Goal: Check status: Check status

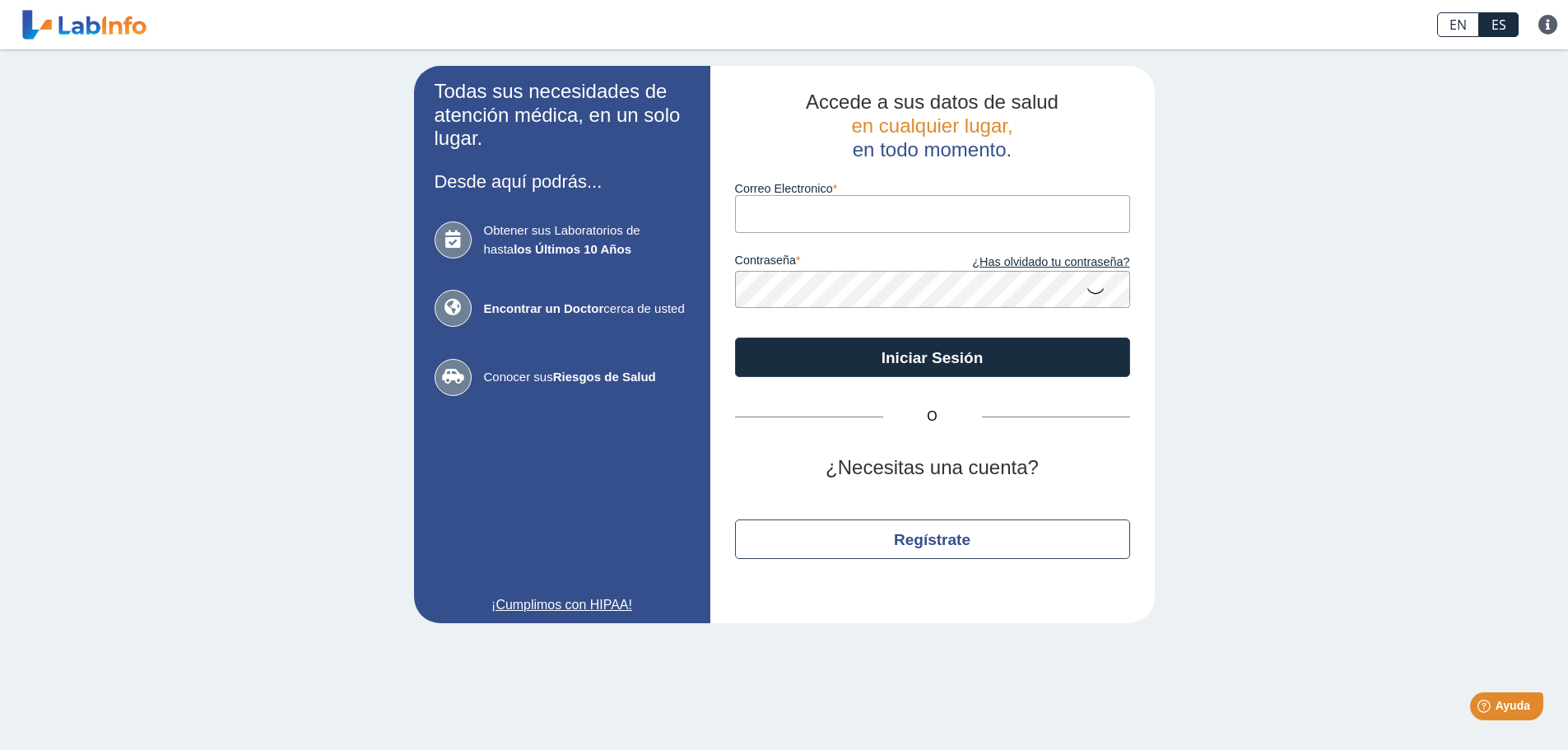
click at [782, 217] on input "Correo Electronico" at bounding box center [932, 213] width 395 height 37
type input "[EMAIL_ADDRESS][DOMAIN_NAME]"
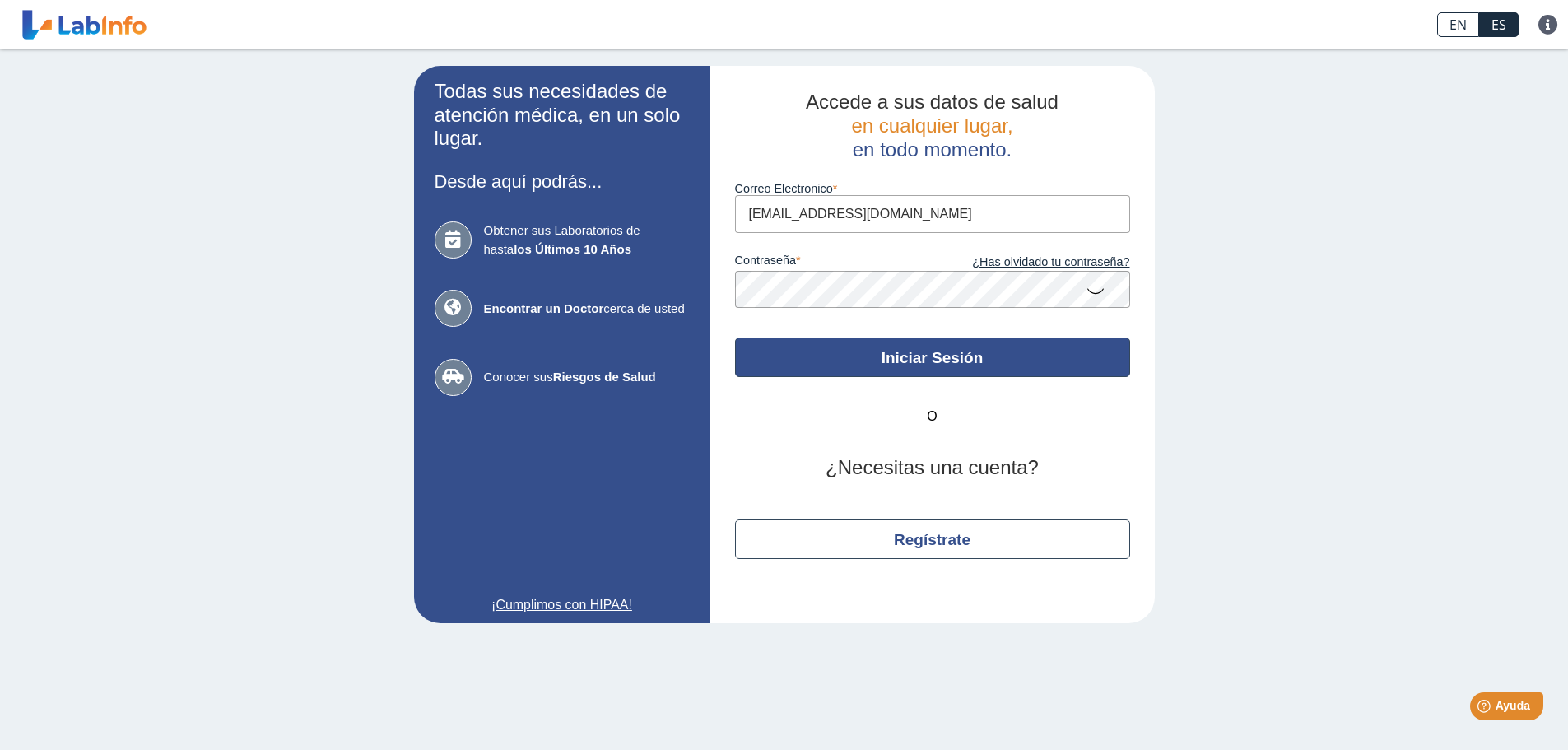
click at [958, 339] on button "Iniciar Sesión" at bounding box center [932, 358] width 395 height 40
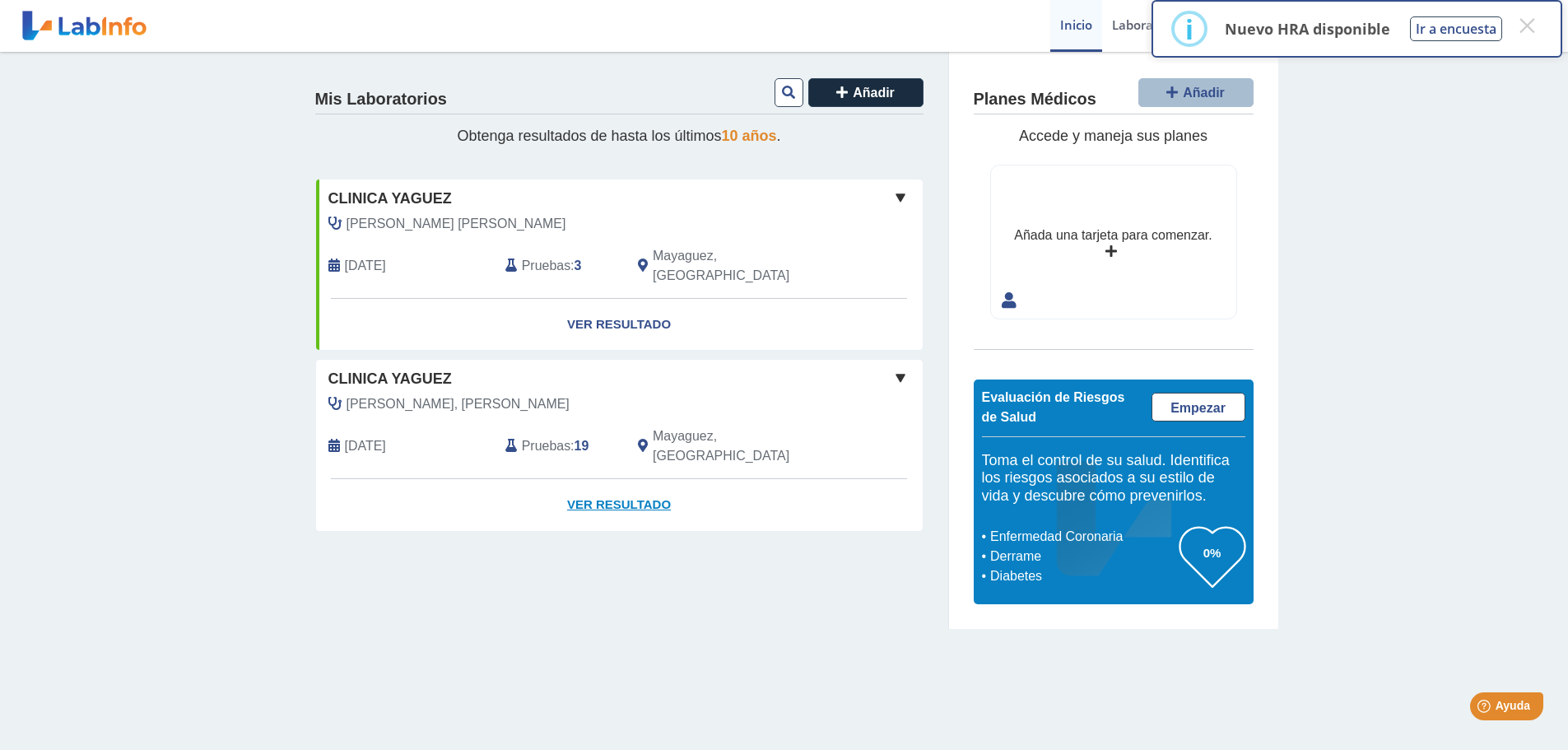
click at [630, 479] on link "Ver Resultado" at bounding box center [619, 505] width 607 height 52
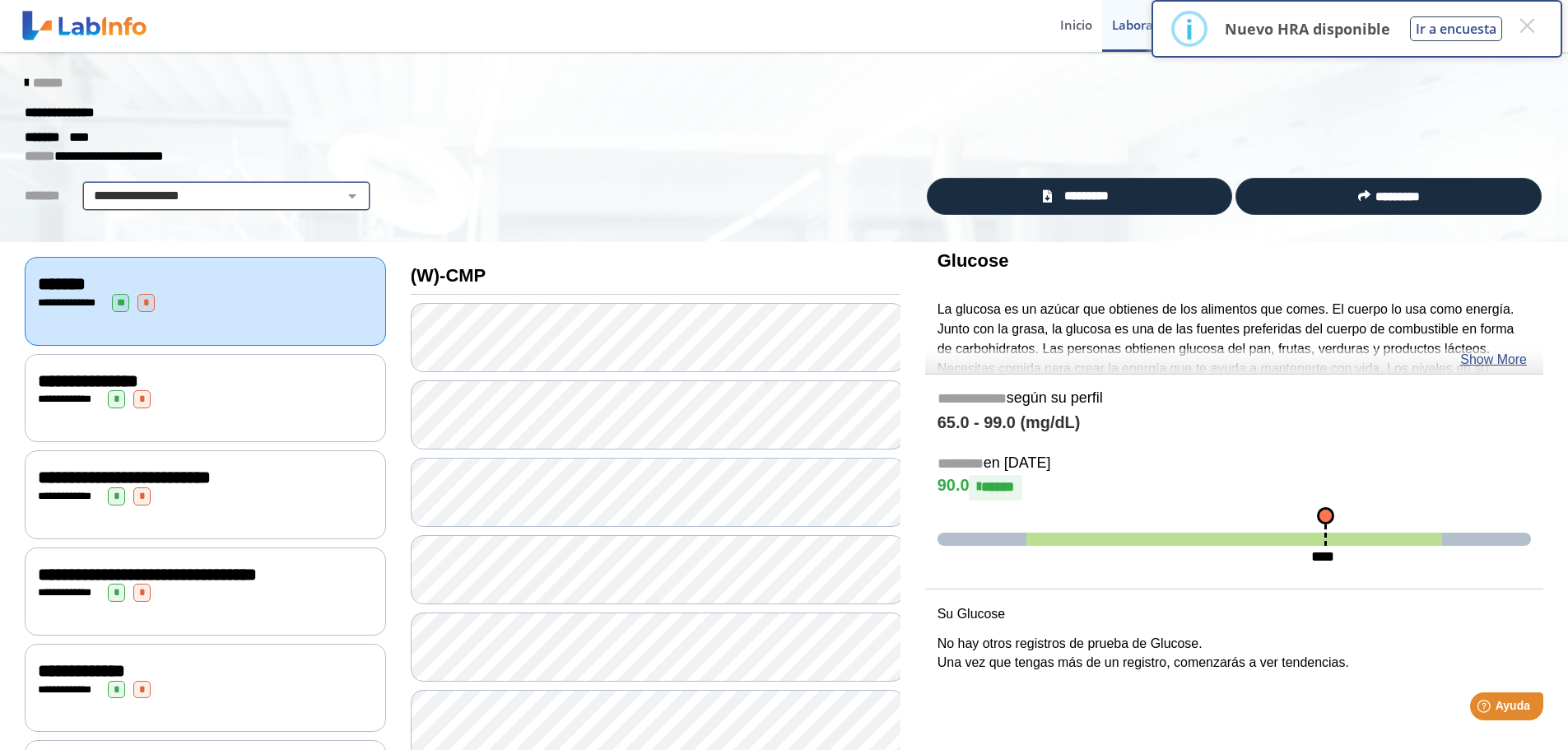
click at [176, 200] on select "**********" at bounding box center [226, 196] width 278 height 20
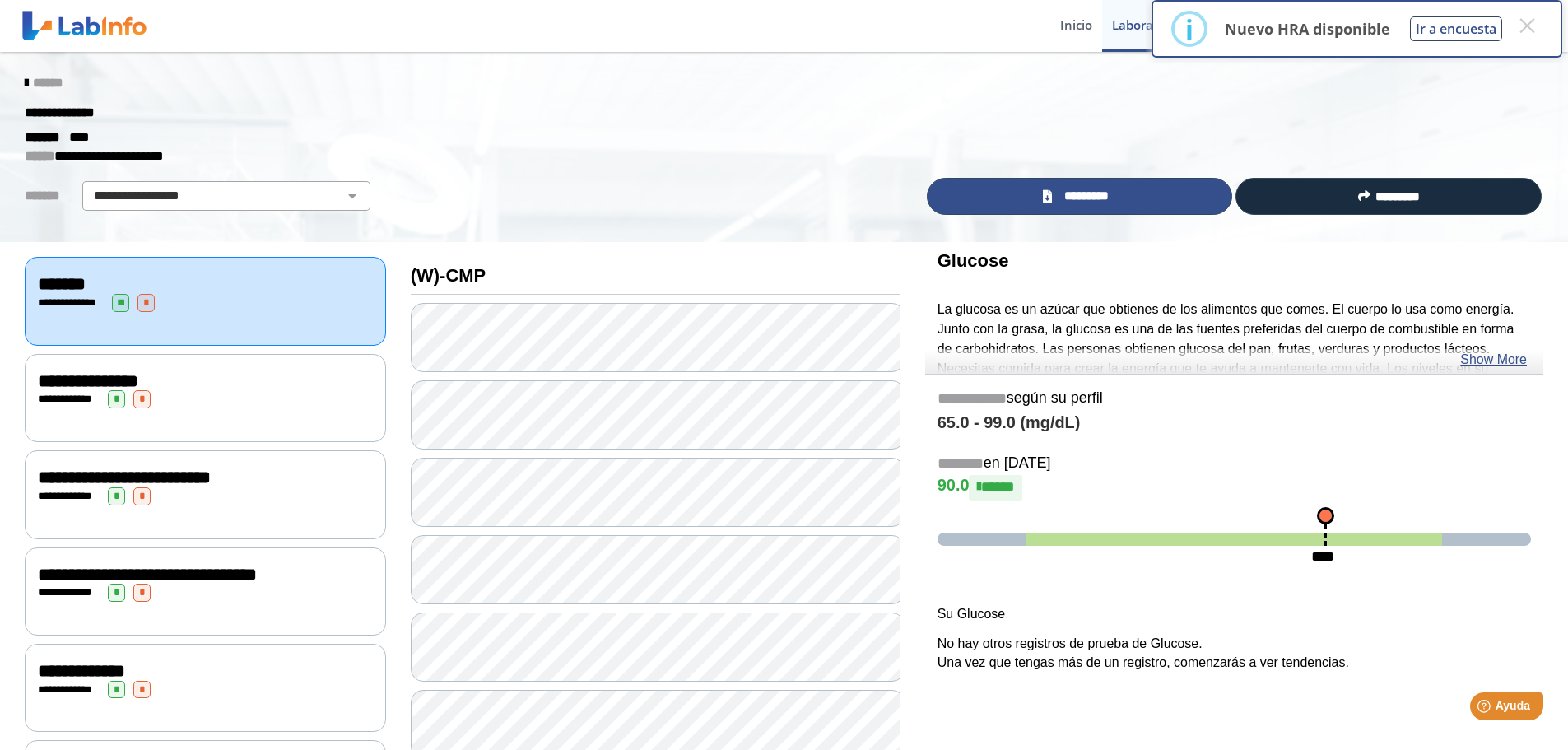
click at [1086, 195] on span "*********" at bounding box center [1086, 196] width 61 height 19
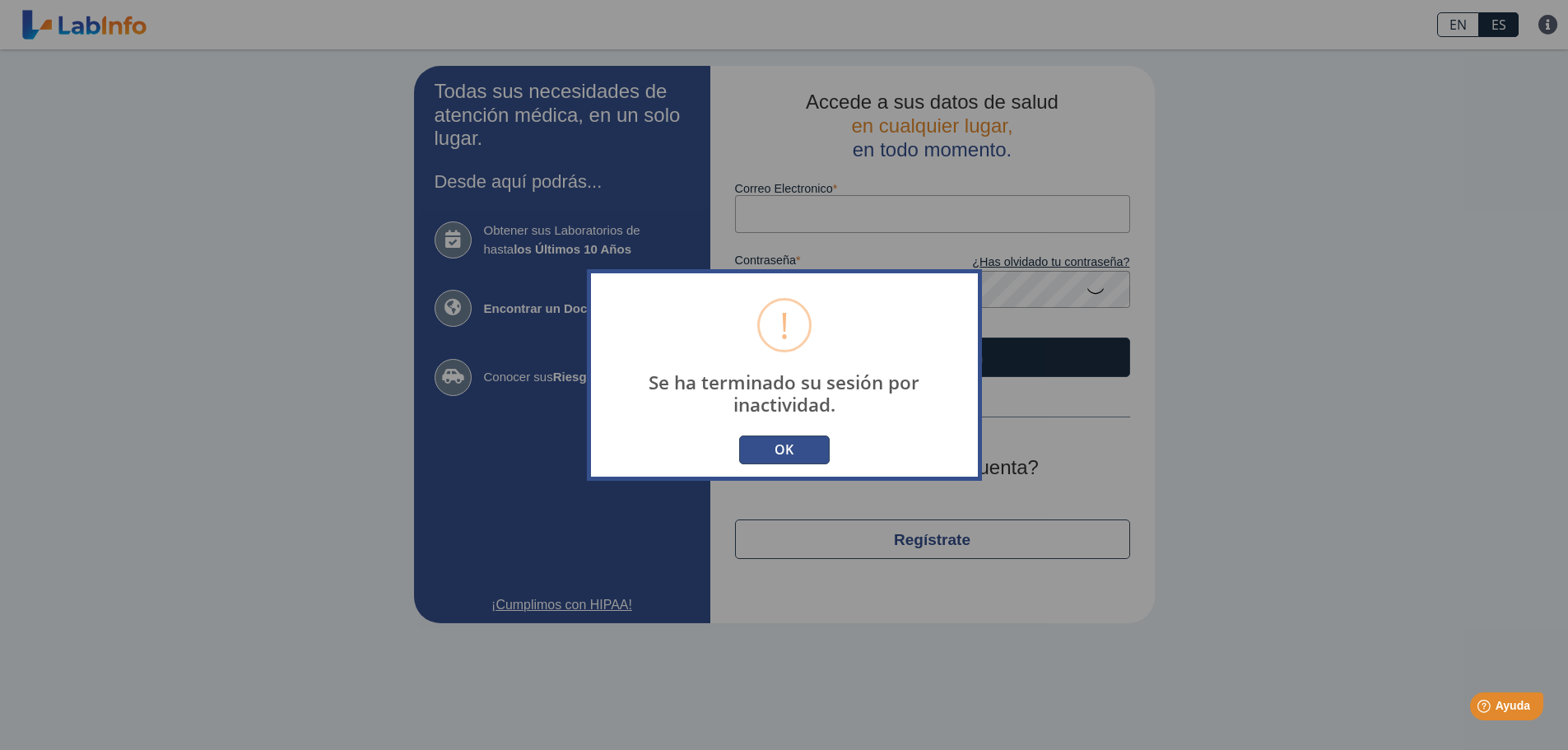
click at [766, 454] on button "OK" at bounding box center [784, 449] width 90 height 29
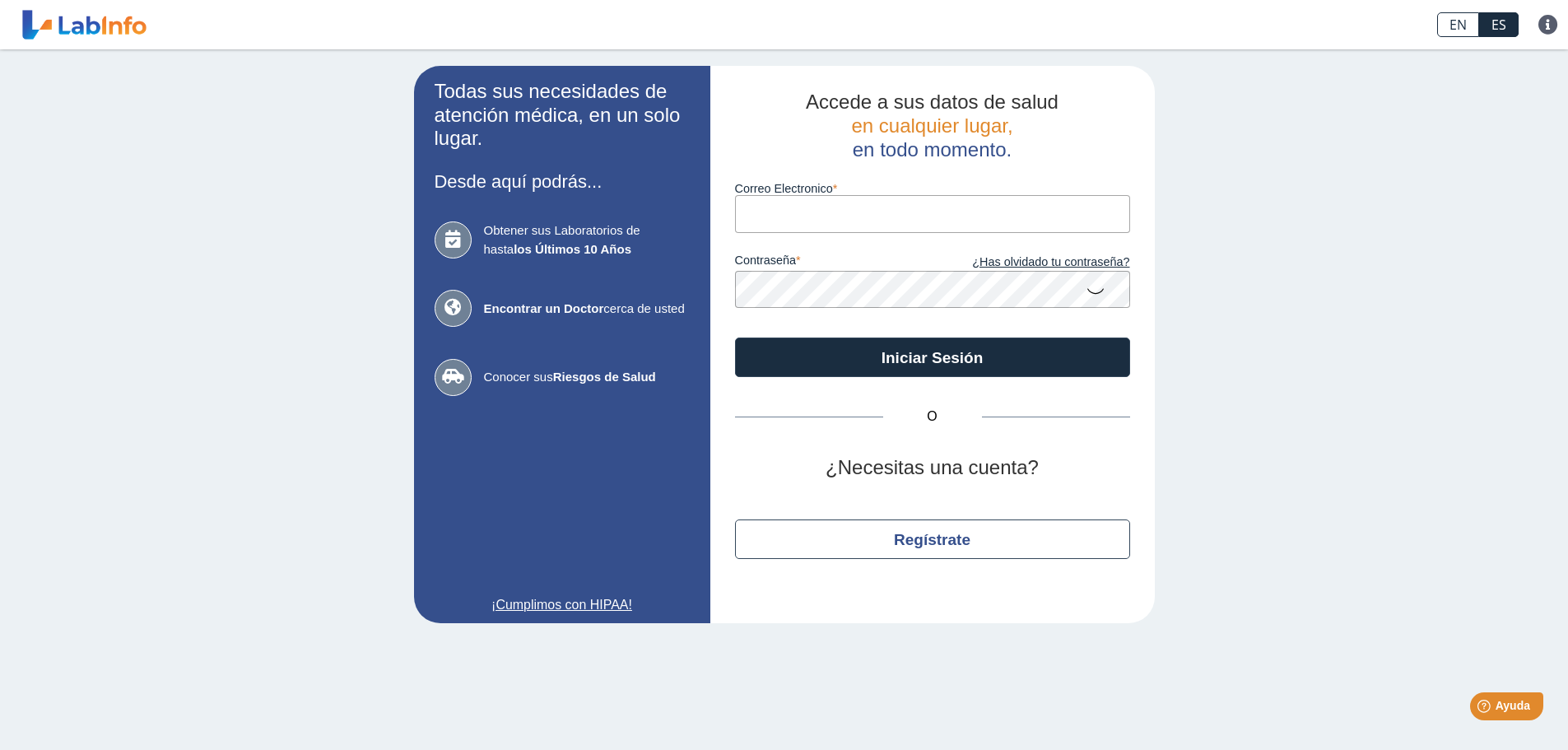
click at [824, 223] on input "Correo Electronico" at bounding box center [932, 213] width 395 height 37
type input "[EMAIL_ADDRESS][DOMAIN_NAME]"
click at [735, 338] on button "Iniciar Sesión" at bounding box center [932, 358] width 395 height 40
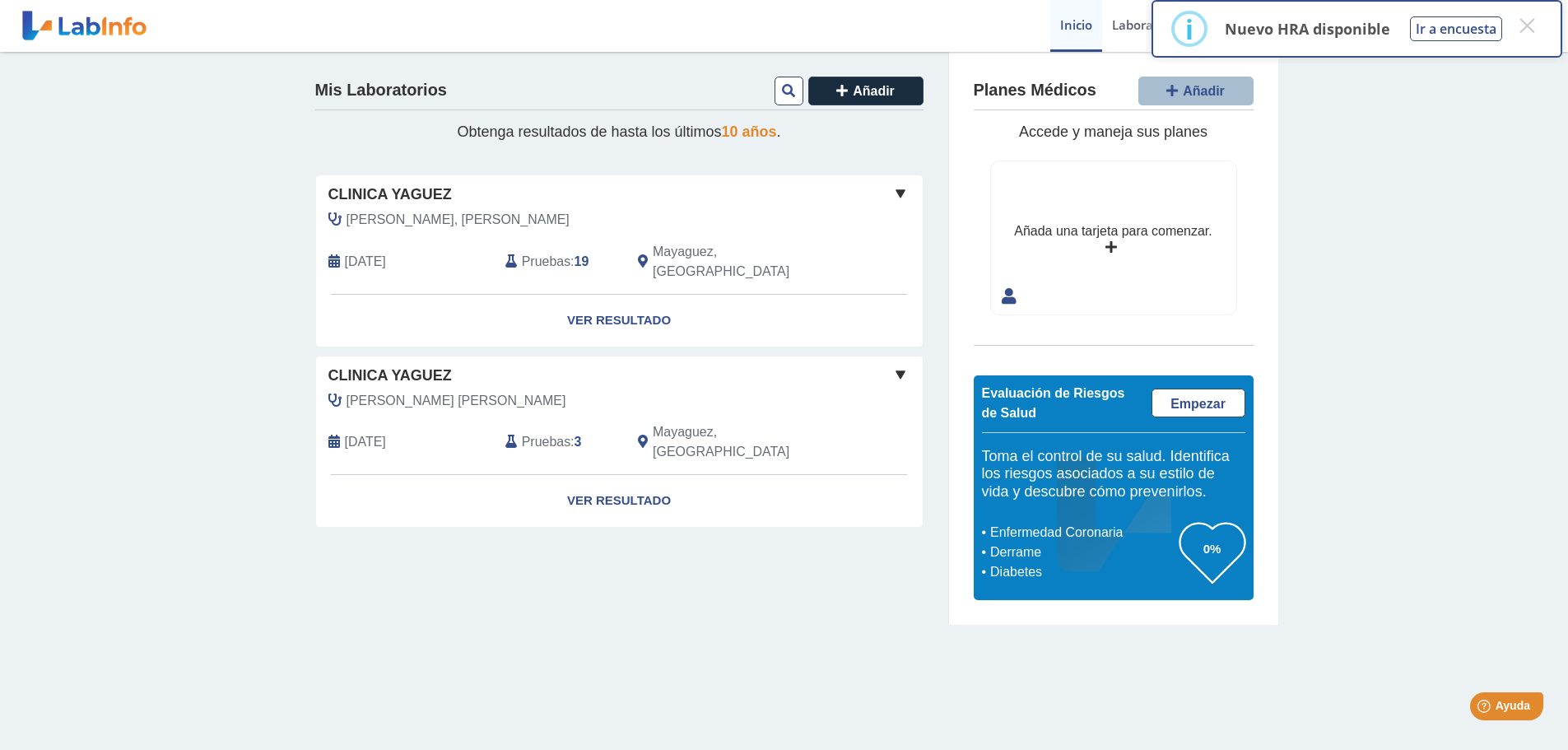
click at [565, 432] on span "Pruebas" at bounding box center [545, 442] width 49 height 20
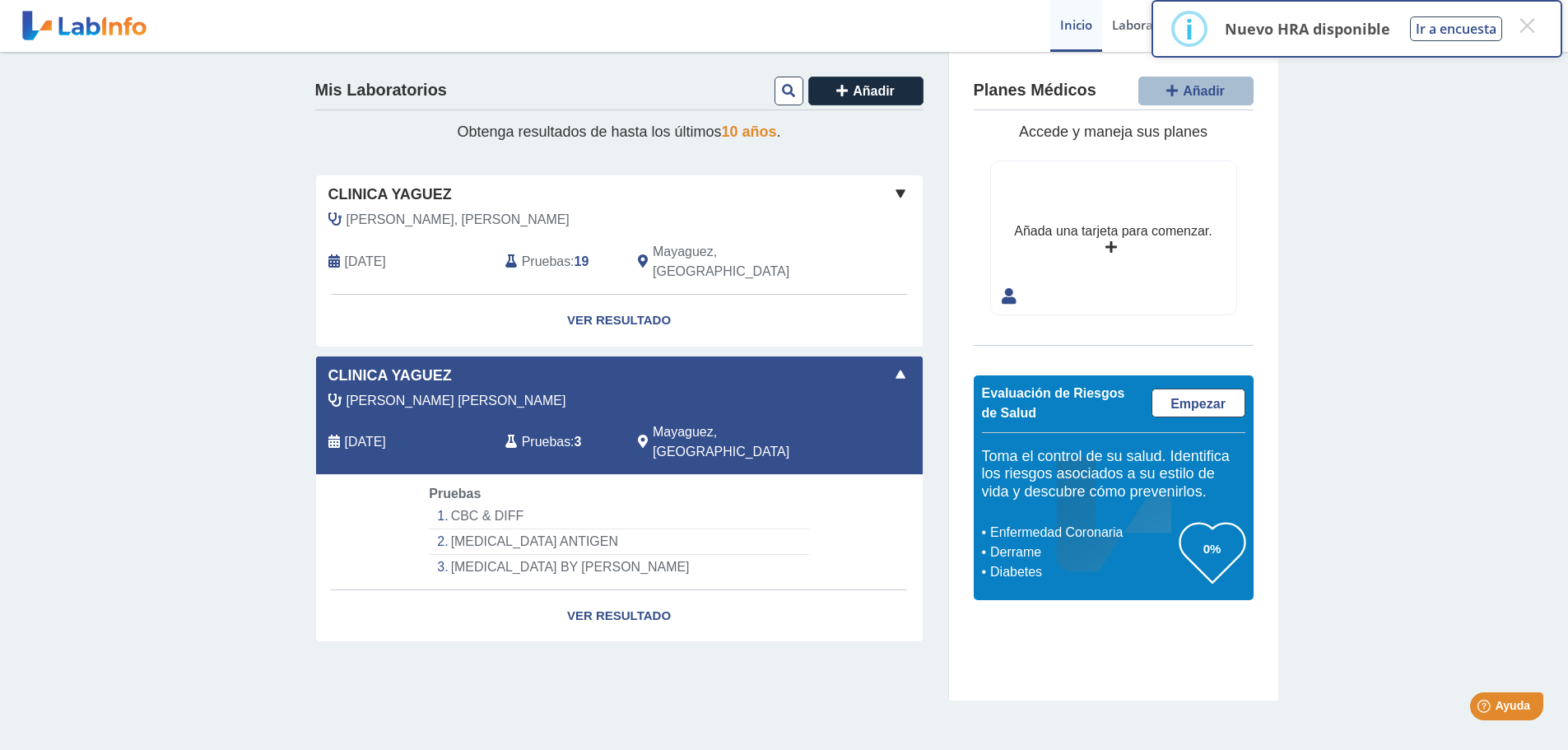
click at [477, 504] on li "CBC & DIFF" at bounding box center [619, 517] width 379 height 26
click at [543, 252] on span "Pruebas" at bounding box center [545, 262] width 49 height 20
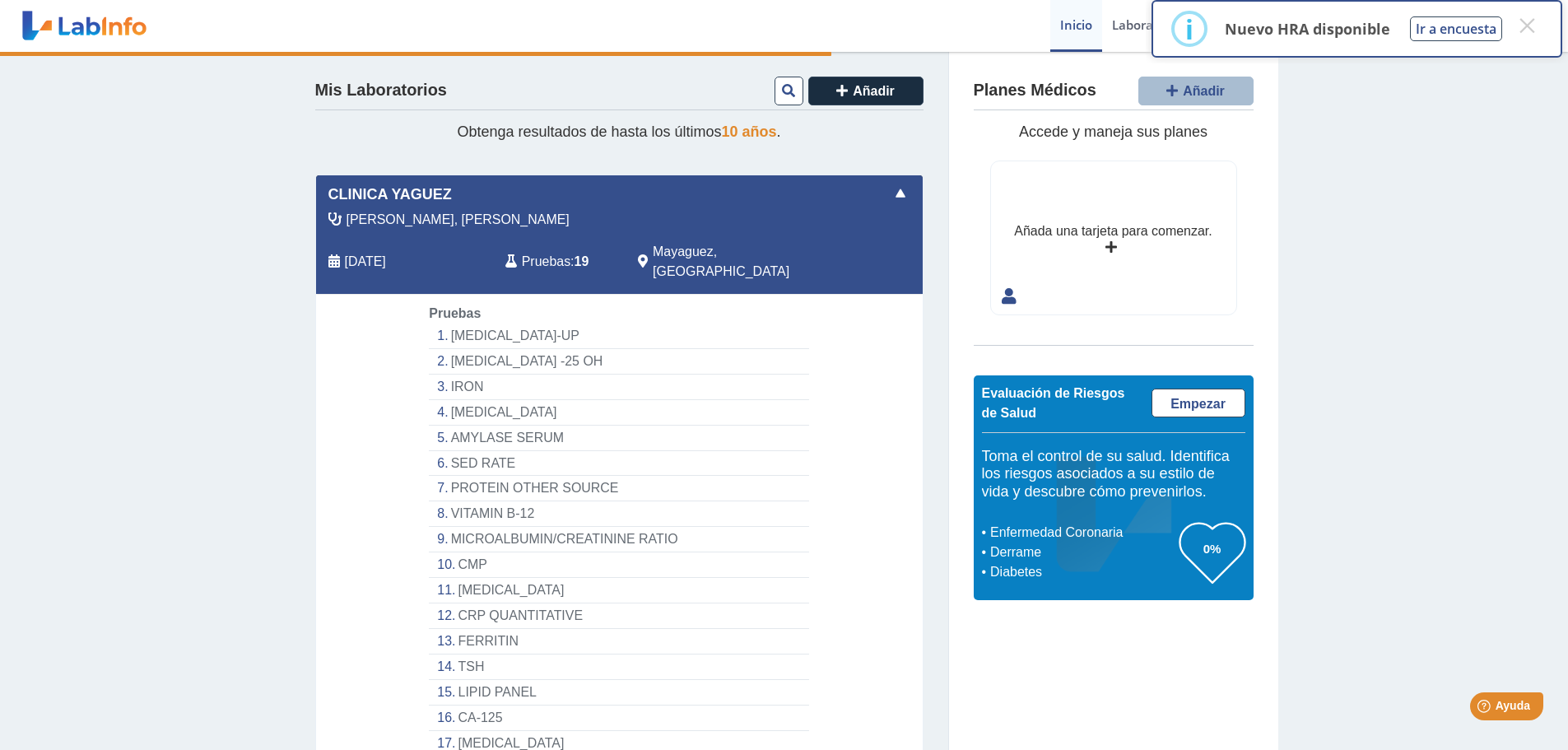
scroll to position [82, 0]
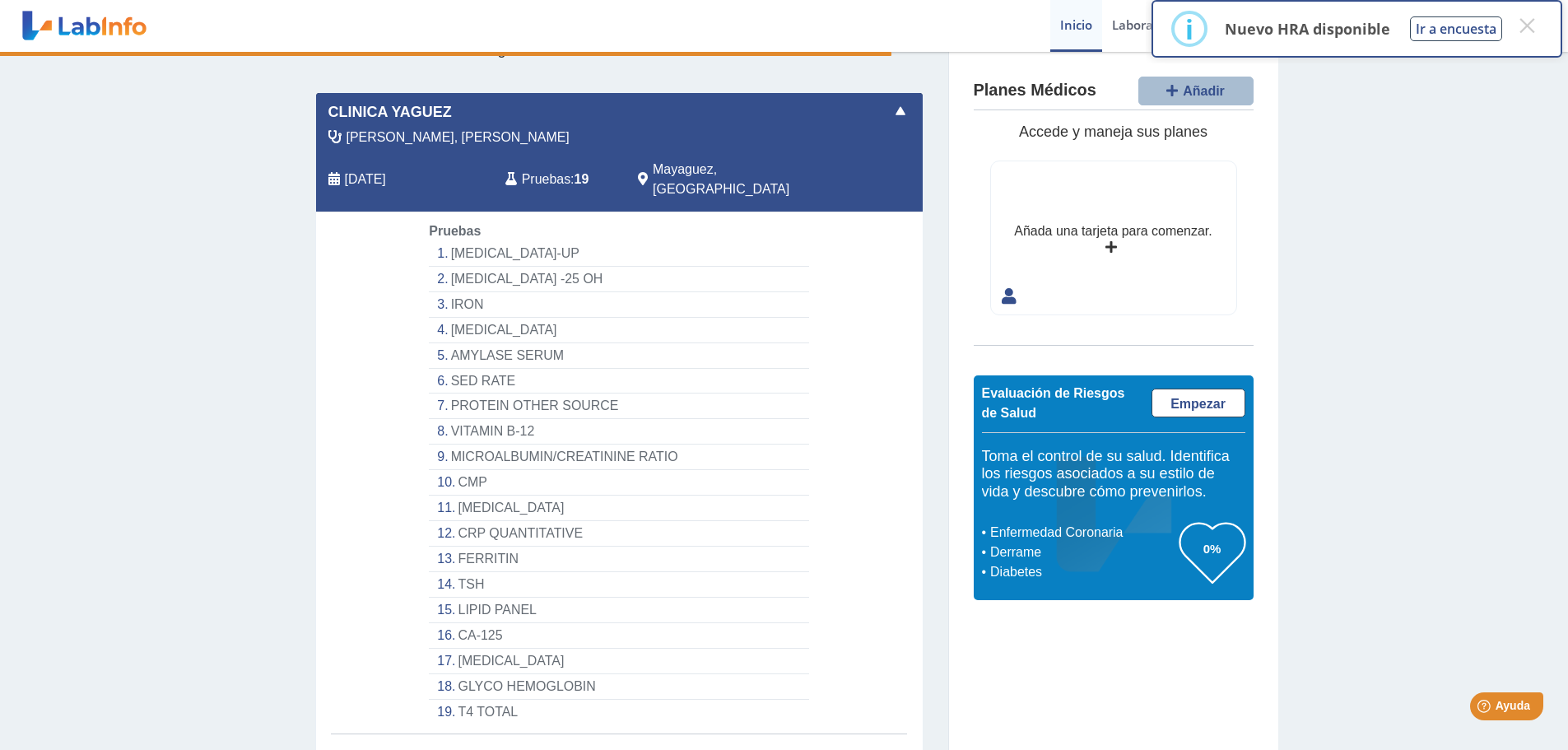
select select "**********"
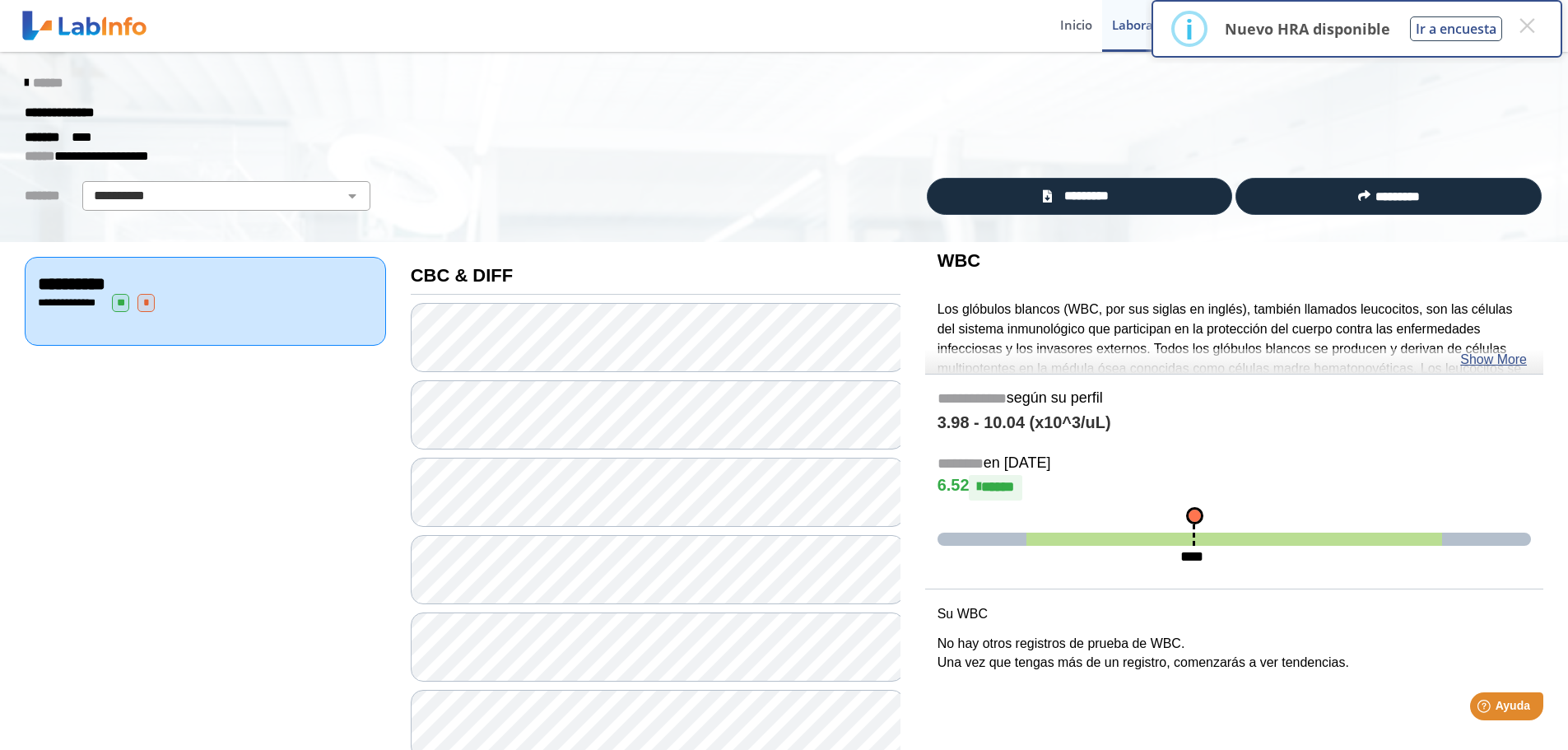
click at [25, 79] on icon at bounding box center [26, 82] width 3 height 13
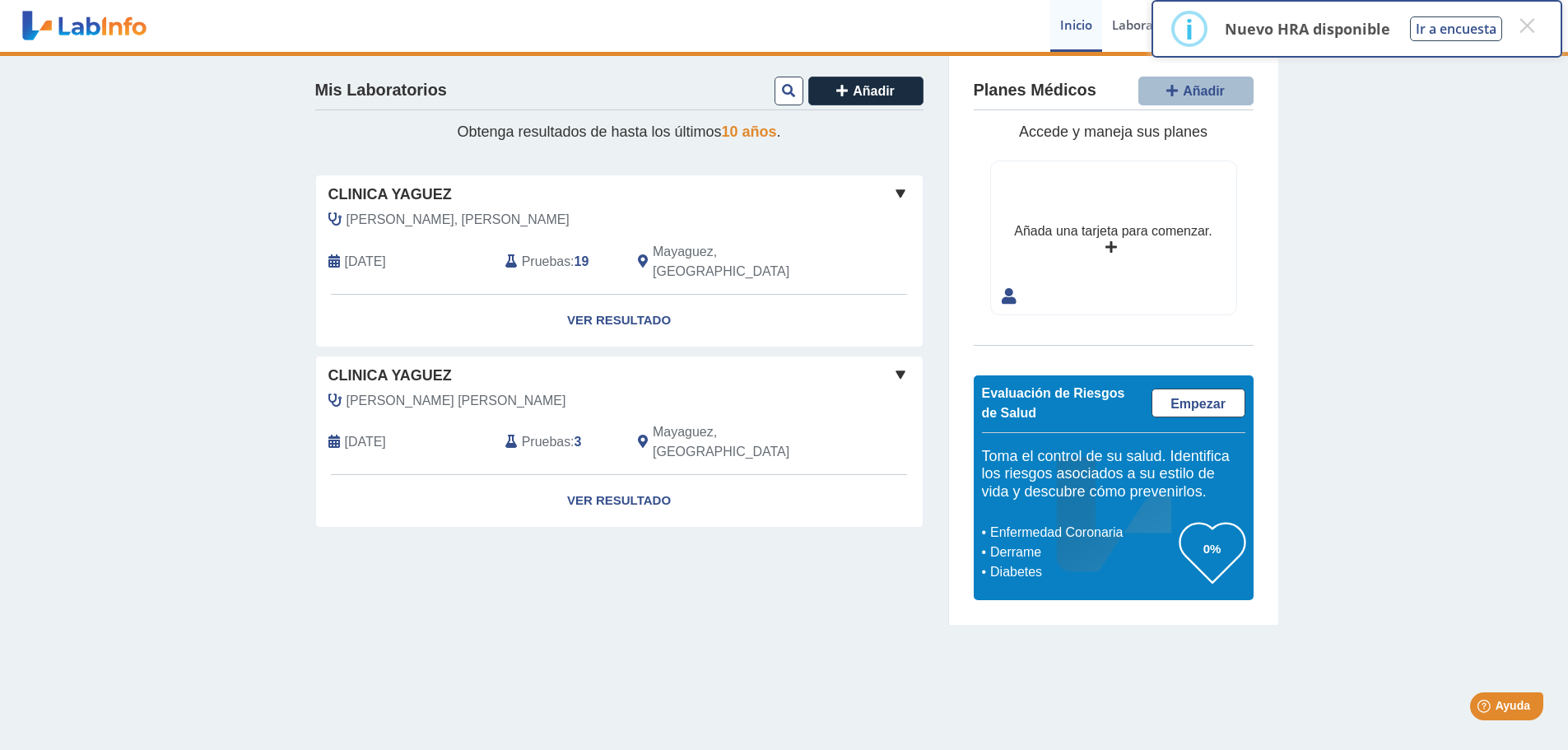
click at [541, 252] on span "Pruebas" at bounding box center [545, 262] width 49 height 20
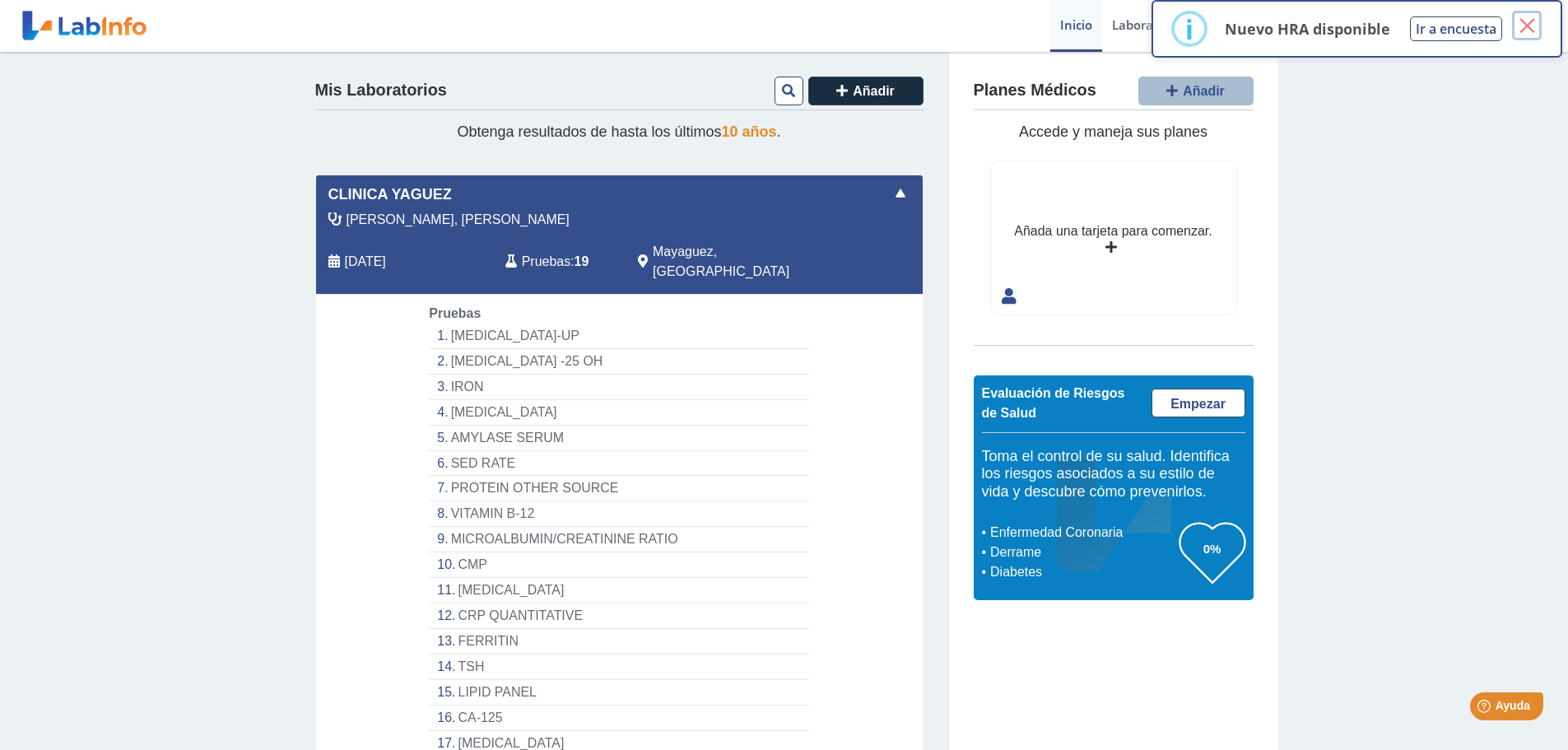
click at [1528, 27] on button "×" at bounding box center [1526, 26] width 30 height 30
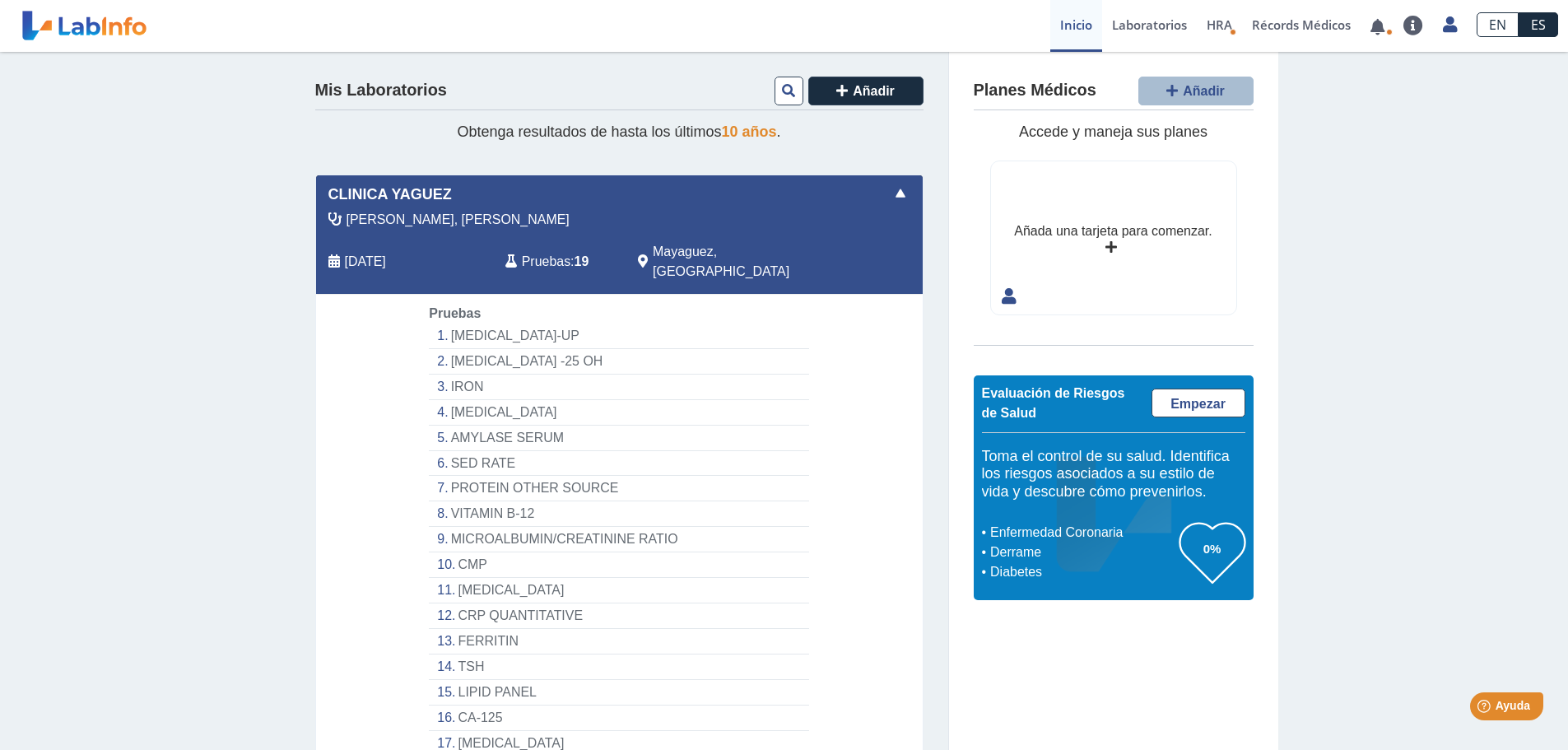
click at [115, 21] on link at bounding box center [84, 25] width 136 height 41
